Goal: Task Accomplishment & Management: Manage account settings

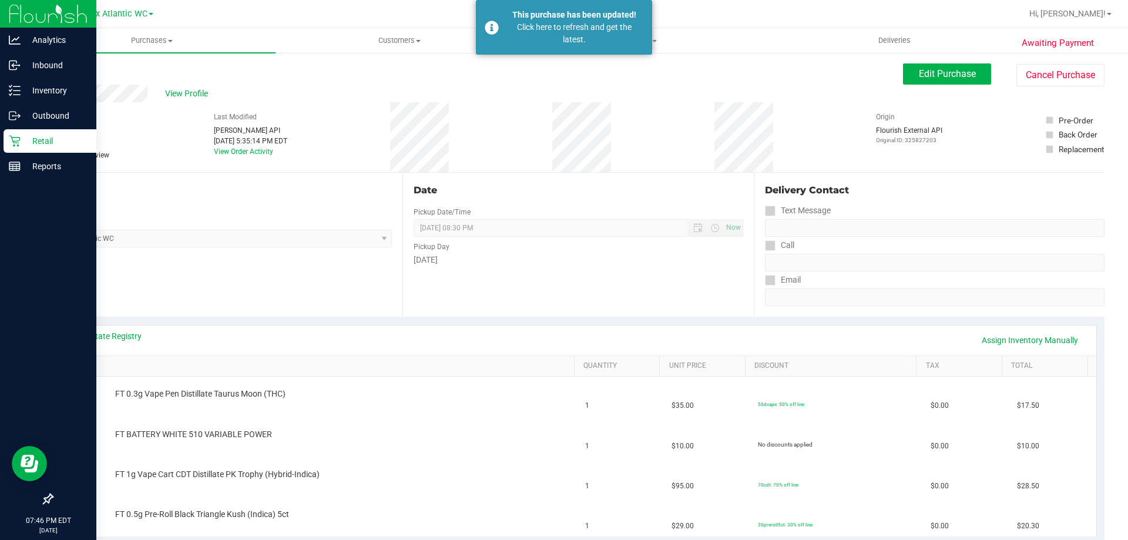
click at [16, 142] on icon at bounding box center [15, 141] width 12 height 12
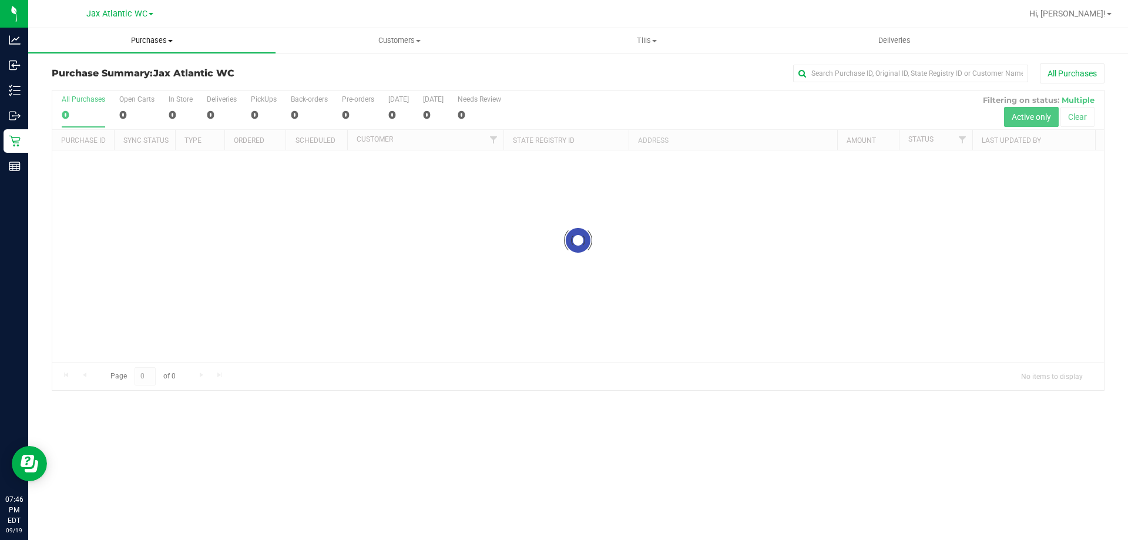
click at [149, 45] on span "Purchases" at bounding box center [151, 40] width 247 height 11
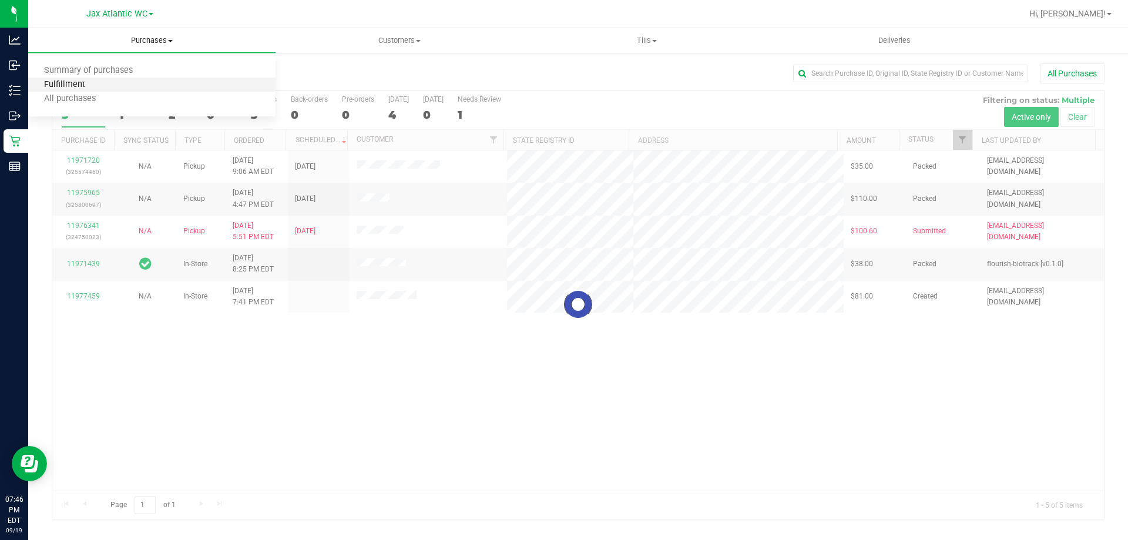
click at [79, 87] on span "Fulfillment" at bounding box center [64, 85] width 73 height 10
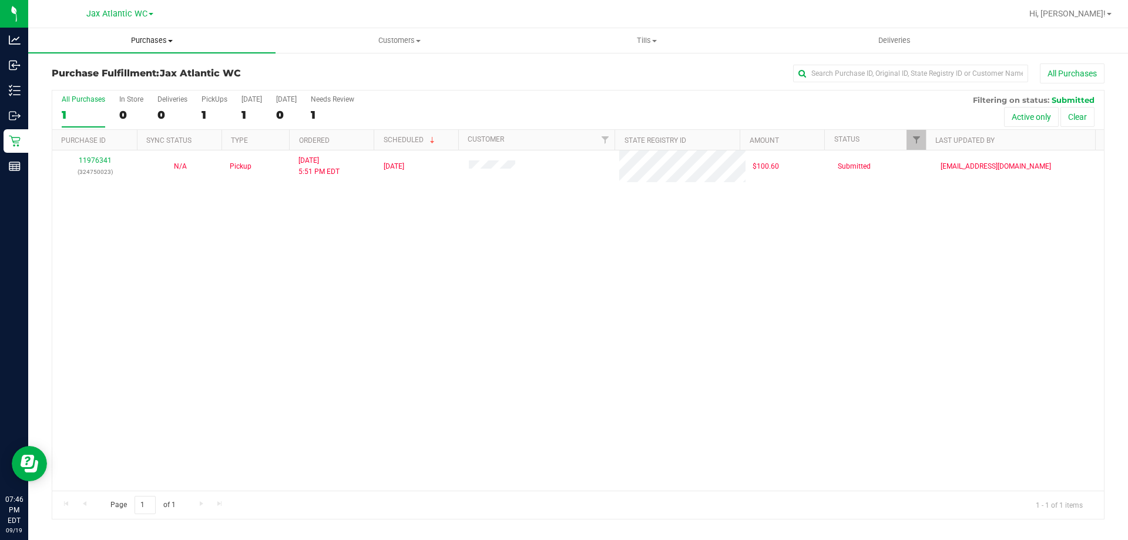
click at [144, 39] on span "Purchases" at bounding box center [151, 40] width 247 height 11
click at [90, 72] on span "Summary of purchases" at bounding box center [88, 71] width 120 height 10
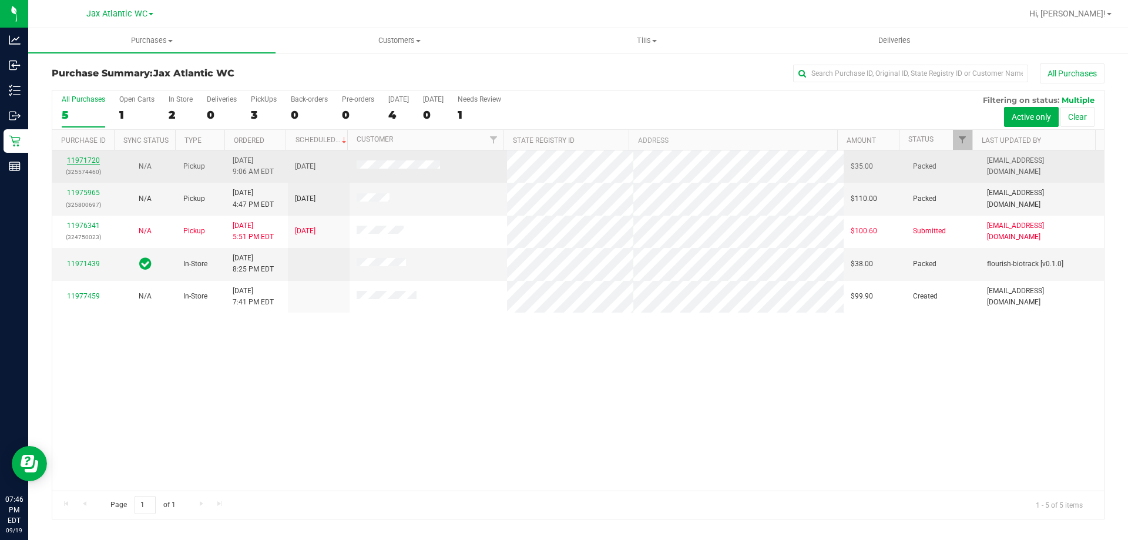
click at [79, 159] on link "11971720" at bounding box center [83, 160] width 33 height 8
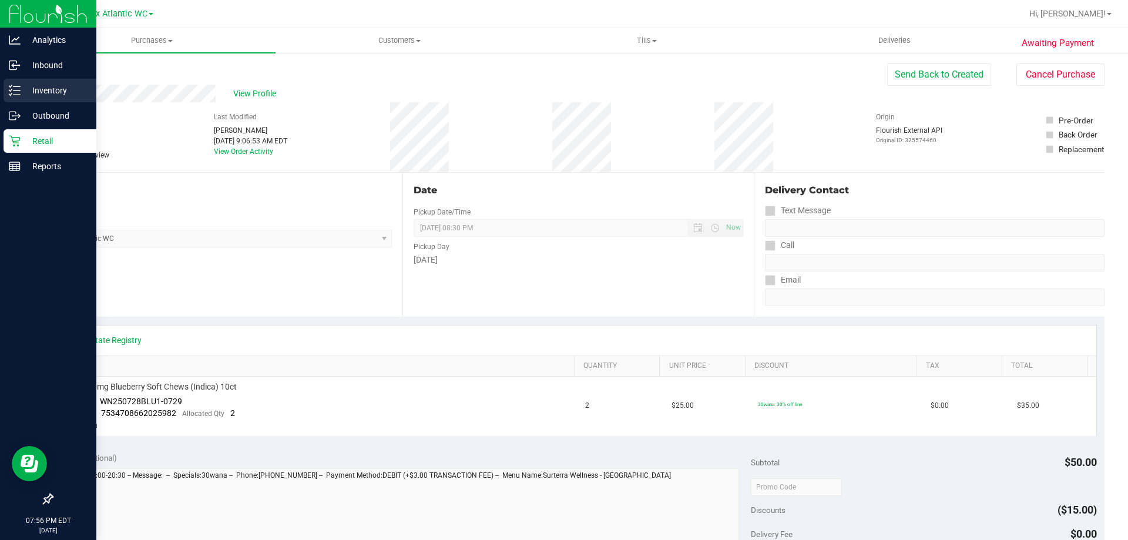
click at [28, 90] on p "Inventory" at bounding box center [56, 90] width 71 height 14
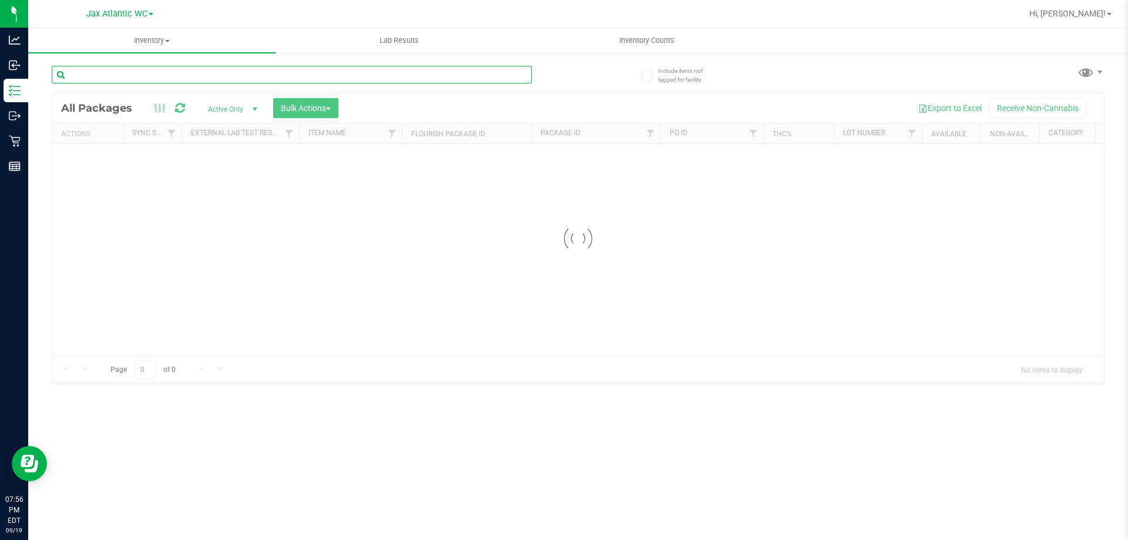
click at [224, 73] on input "text" at bounding box center [292, 75] width 480 height 18
click at [224, 73] on div "Inventory All packages All inventory Waste log Create inventory Lab Results Inv…" at bounding box center [578, 284] width 1100 height 512
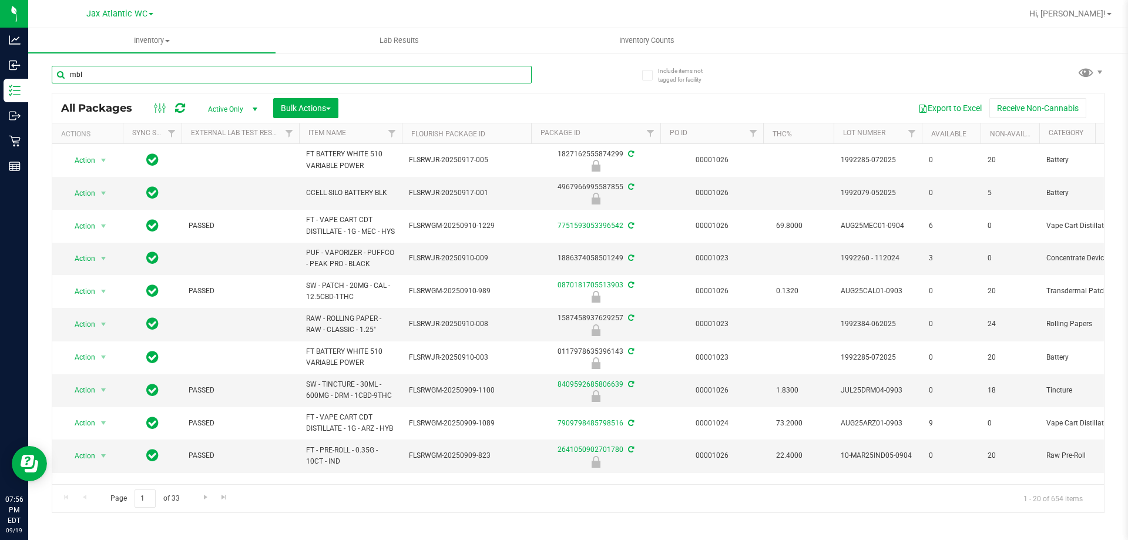
type input "mbl"
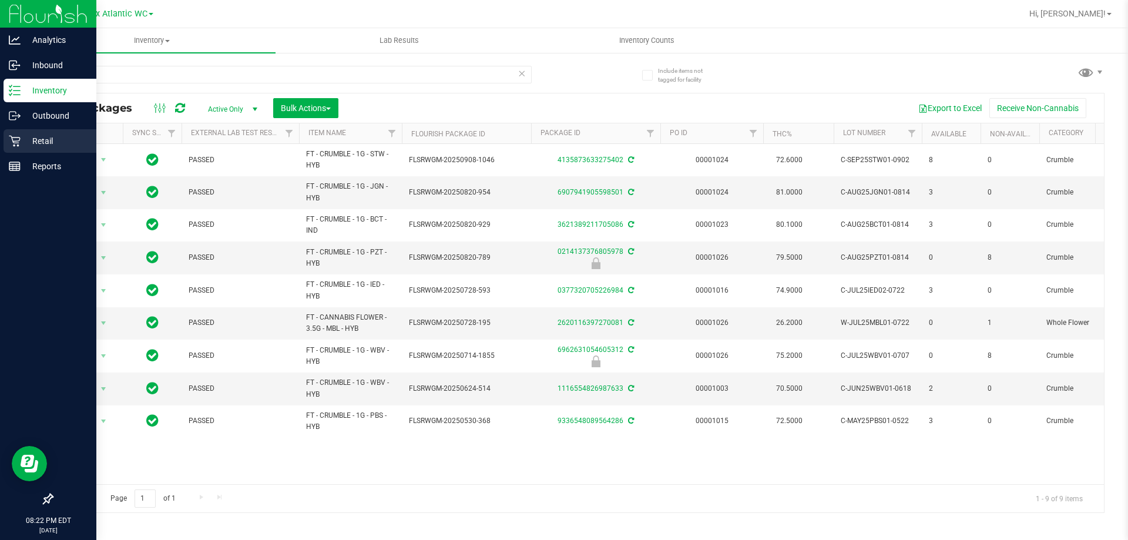
click at [20, 145] on icon at bounding box center [15, 141] width 12 height 12
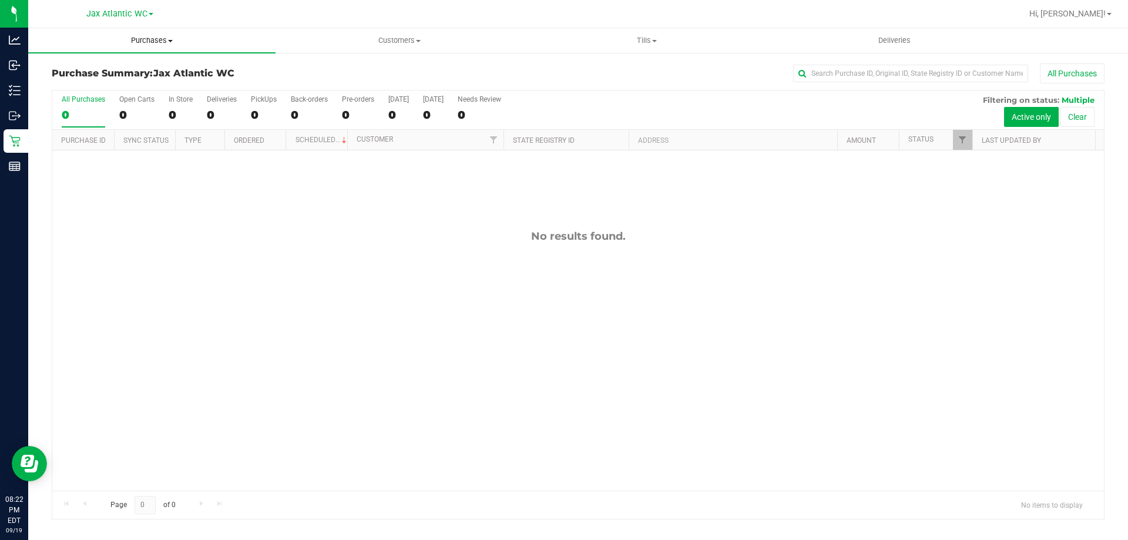
click at [148, 41] on span "Purchases" at bounding box center [151, 40] width 247 height 11
click at [70, 85] on span "Fulfillment" at bounding box center [64, 85] width 73 height 10
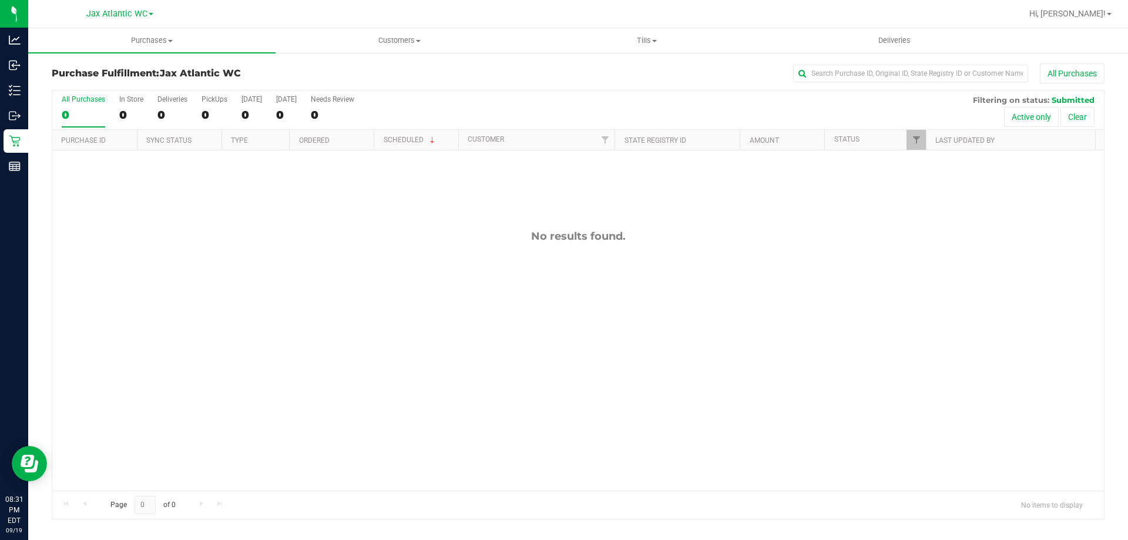
drag, startPoint x: 1095, startPoint y: 14, endPoint x: 1087, endPoint y: 24, distance: 12.6
click at [1093, 14] on span "Hi, [PERSON_NAME]!" at bounding box center [1067, 13] width 76 height 9
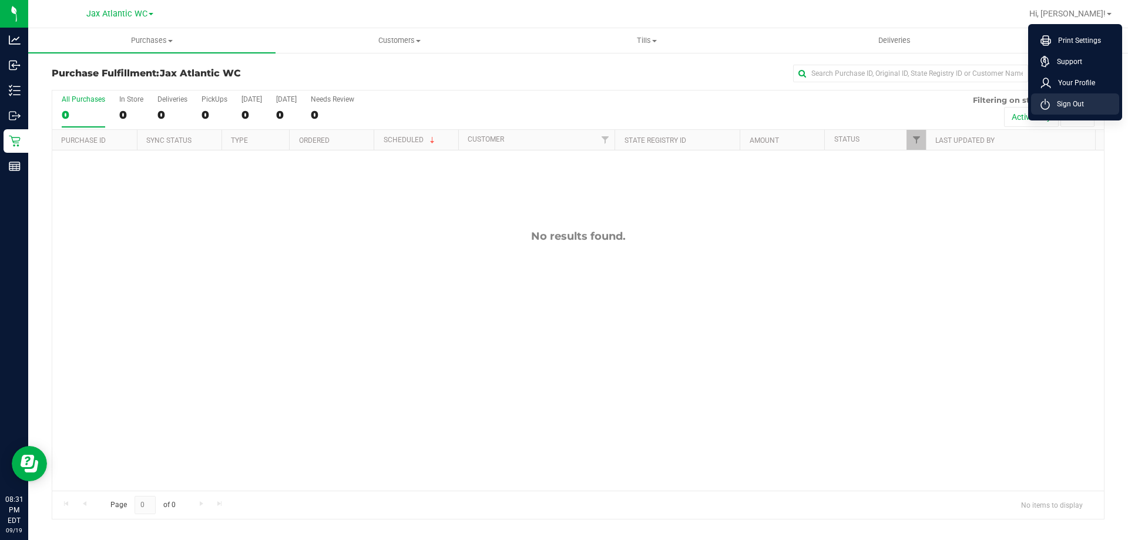
click at [1075, 98] on span "Sign Out" at bounding box center [1067, 104] width 34 height 12
